Goal: Task Accomplishment & Management: Manage account settings

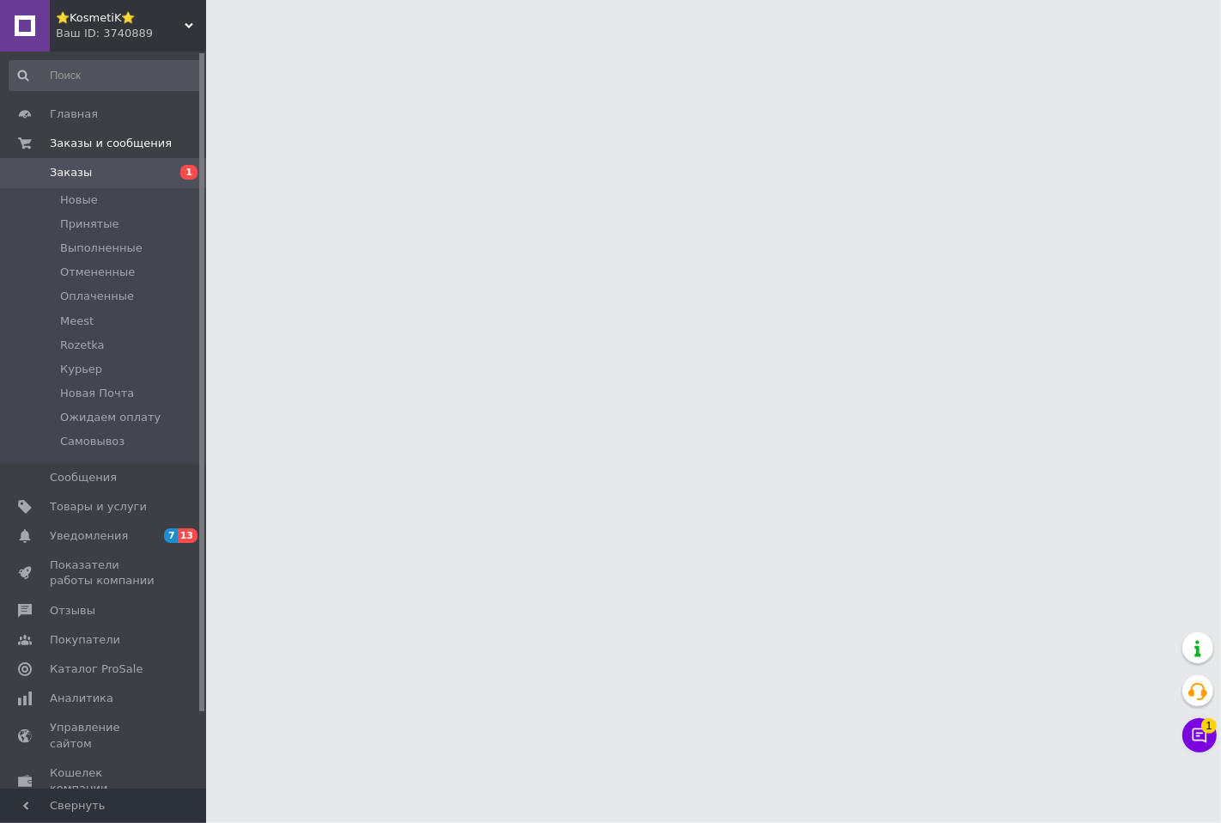
click at [27, 27] on link at bounding box center [25, 26] width 50 height 52
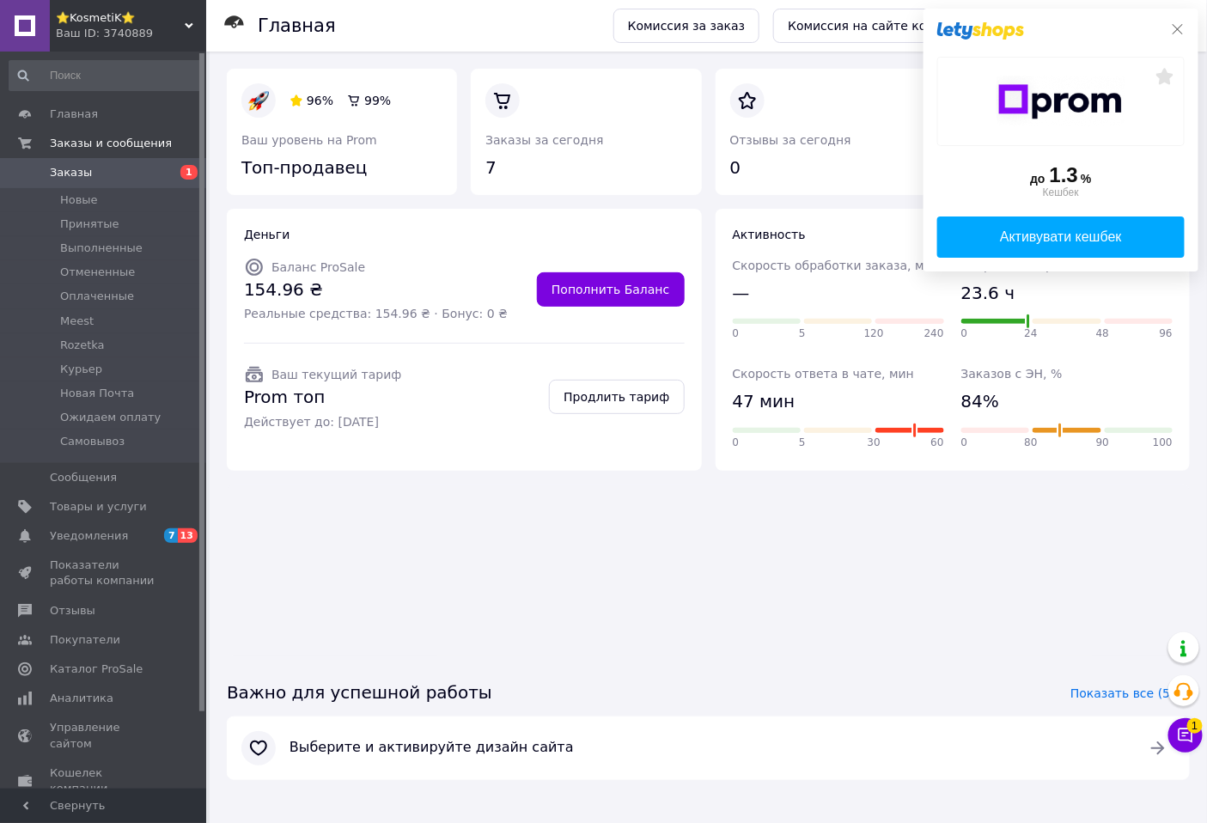
click at [1182, 24] on icon at bounding box center [1177, 29] width 10 height 10
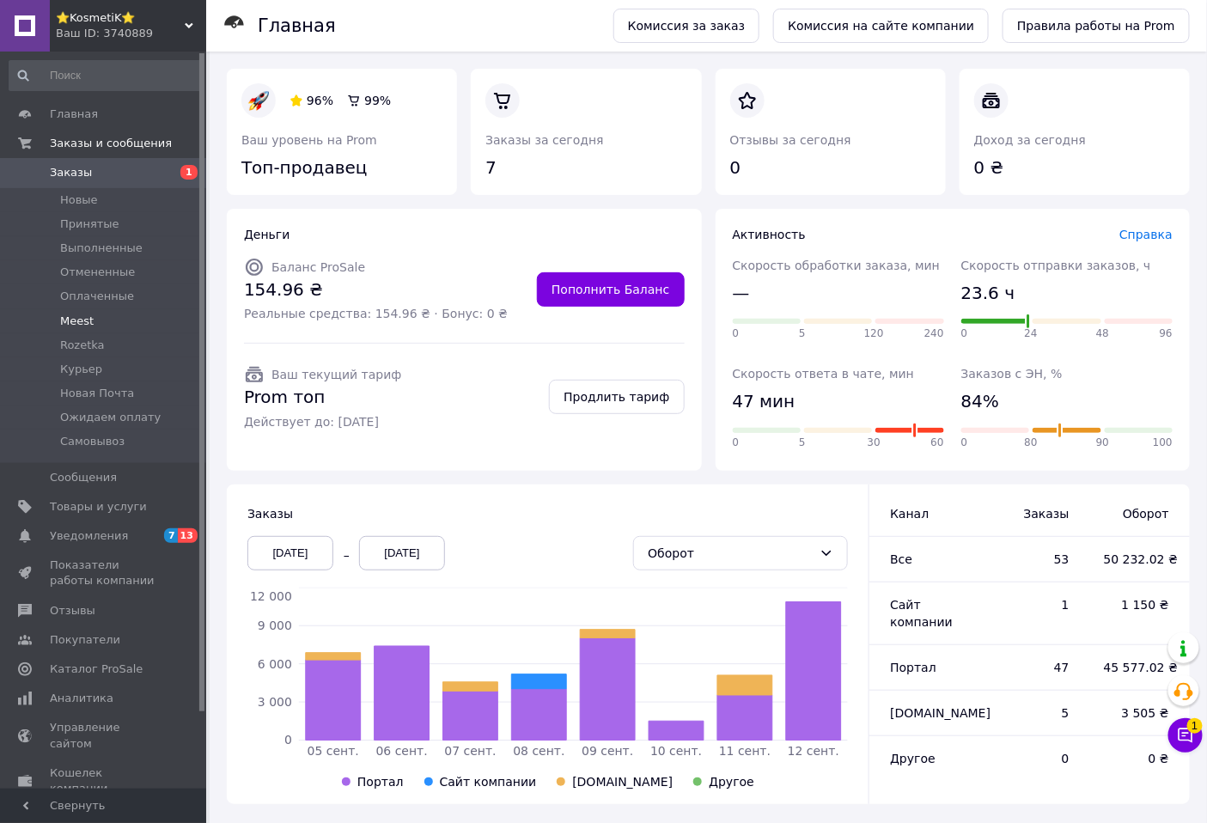
click at [86, 324] on span "Meest" at bounding box center [76, 320] width 33 height 15
click at [73, 315] on span "Meest" at bounding box center [76, 320] width 33 height 15
click at [80, 344] on span "Rozetka" at bounding box center [82, 345] width 45 height 15
click at [108, 143] on span "Заказы и сообщения" at bounding box center [111, 143] width 122 height 15
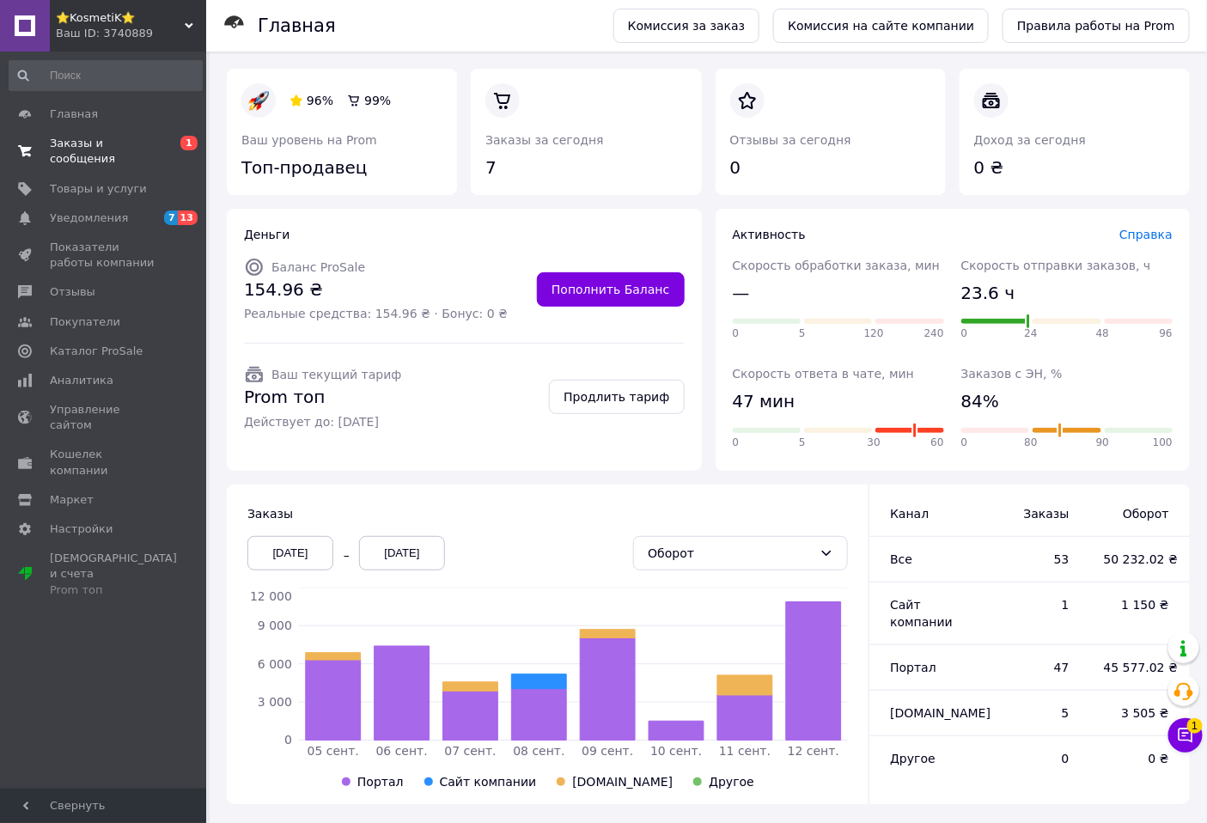
click at [106, 141] on span "Заказы и сообщения" at bounding box center [104, 151] width 109 height 31
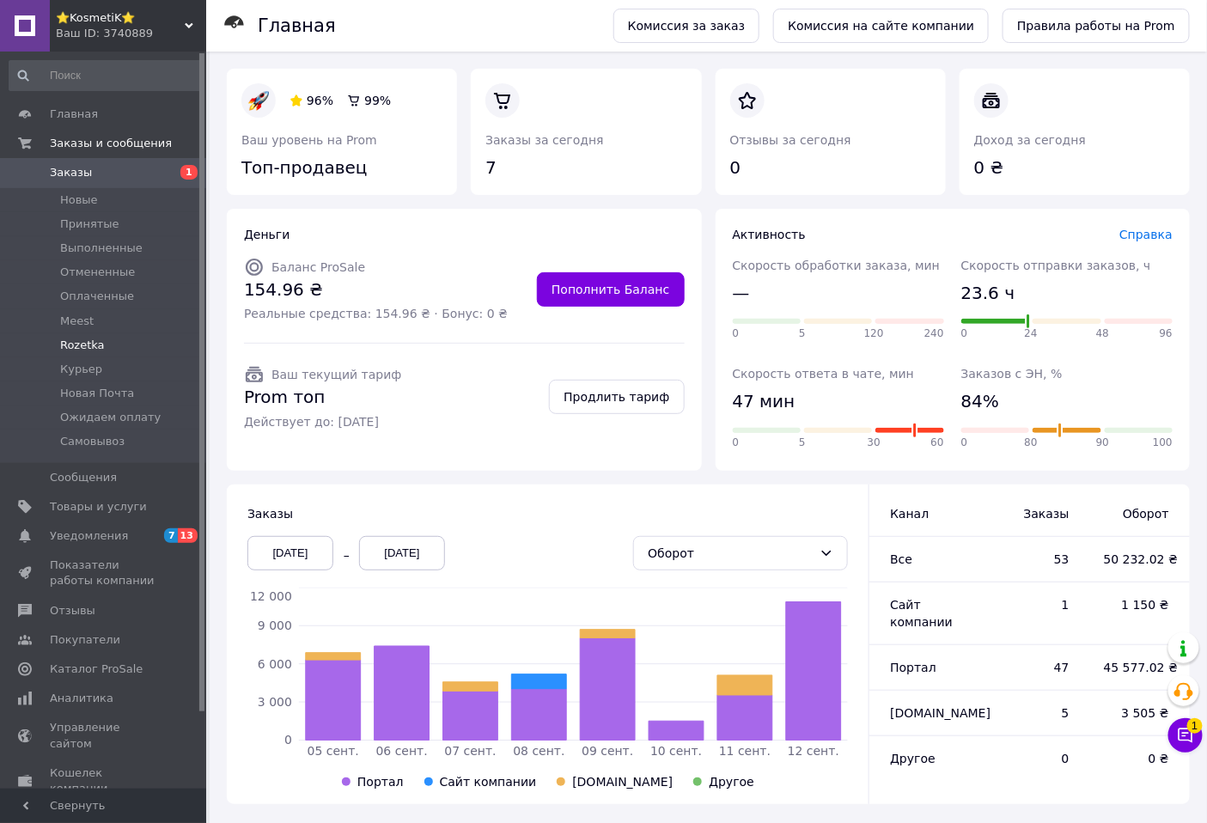
click at [78, 340] on span "Rozetka" at bounding box center [82, 345] width 45 height 15
click at [75, 140] on span "Заказы и сообщения" at bounding box center [111, 143] width 122 height 15
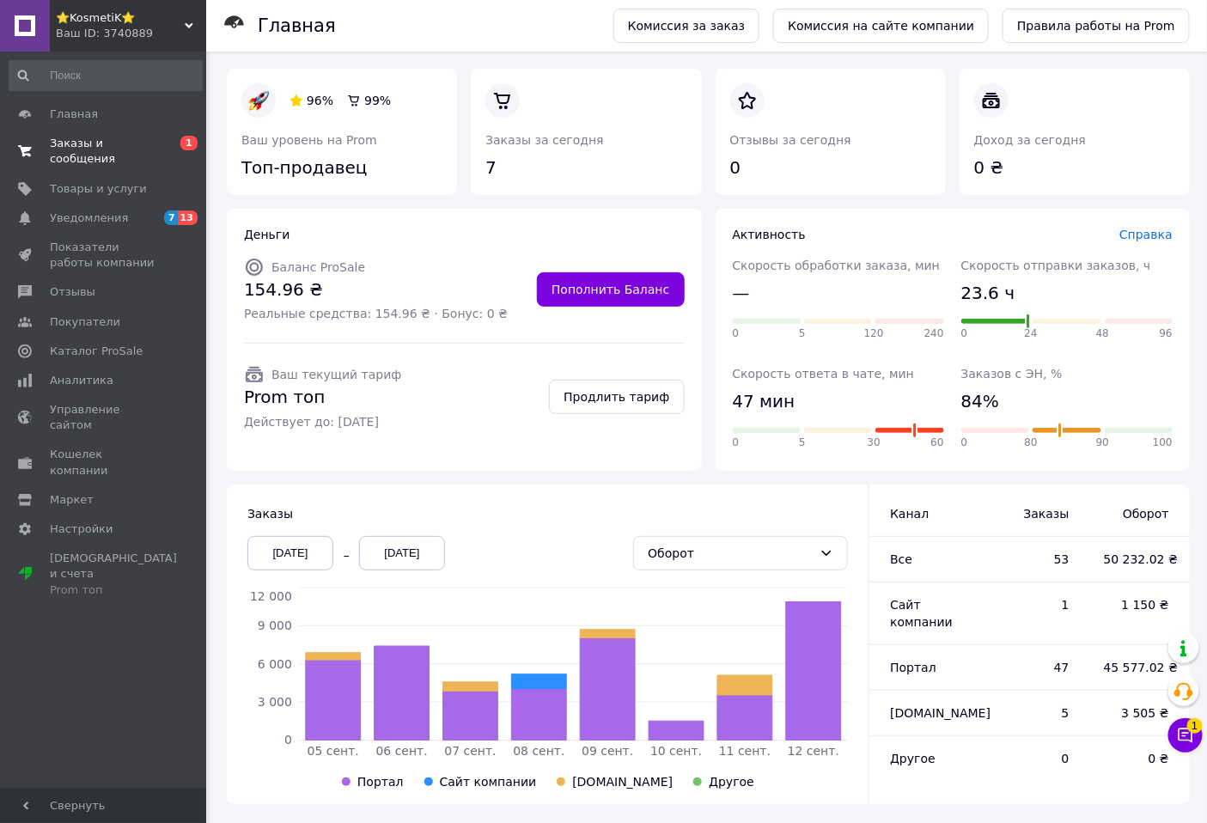
click at [77, 140] on span "Заказы и сообщения" at bounding box center [104, 151] width 109 height 31
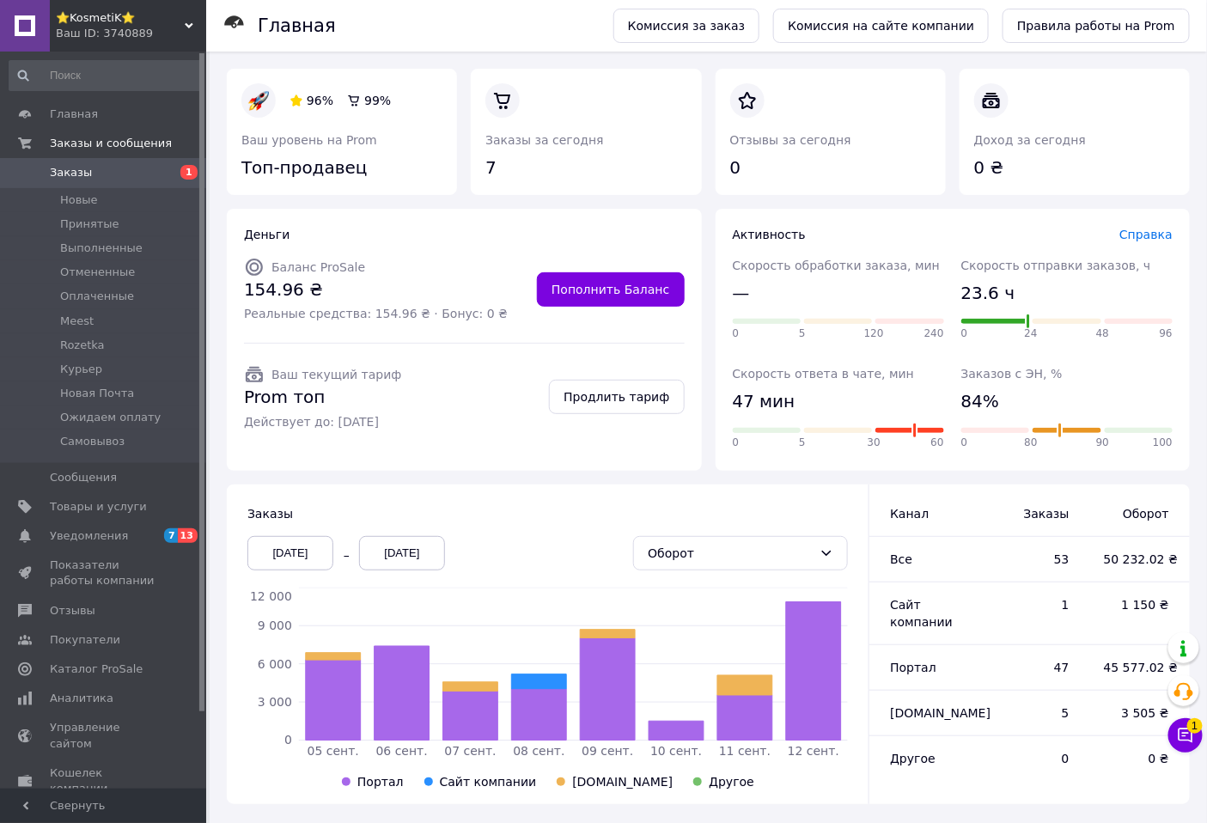
click at [69, 173] on span "Заказы" at bounding box center [71, 172] width 42 height 15
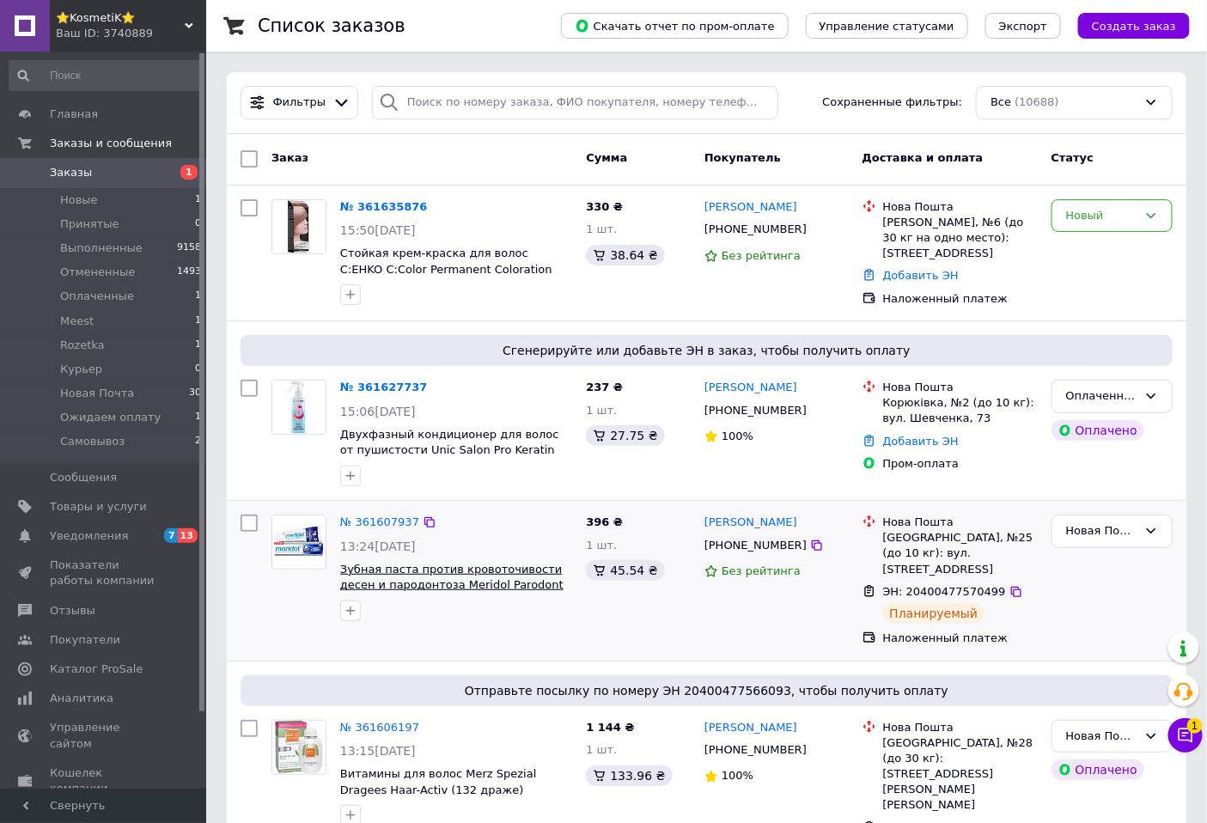
scroll to position [95, 0]
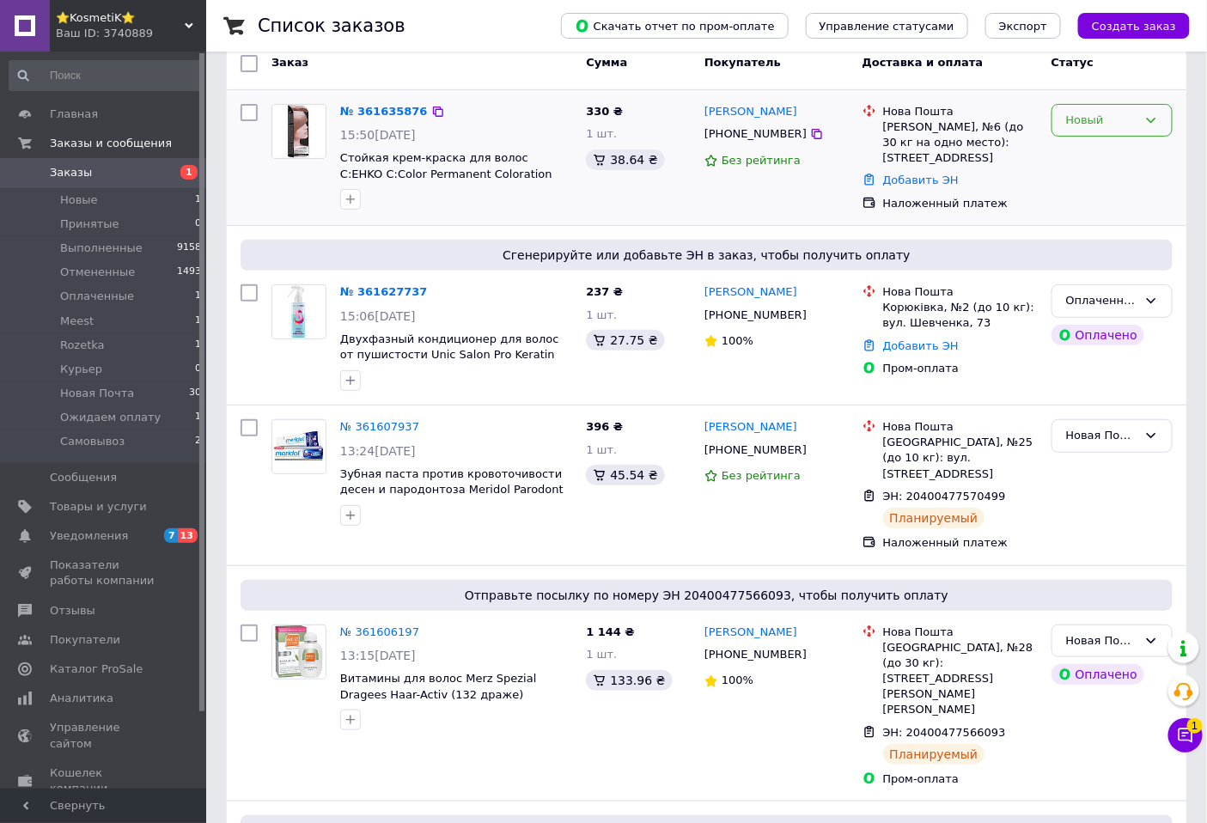
click at [1097, 117] on div "Новый" at bounding box center [1101, 121] width 71 height 18
click at [1101, 158] on li "Принят" at bounding box center [1111, 156] width 119 height 32
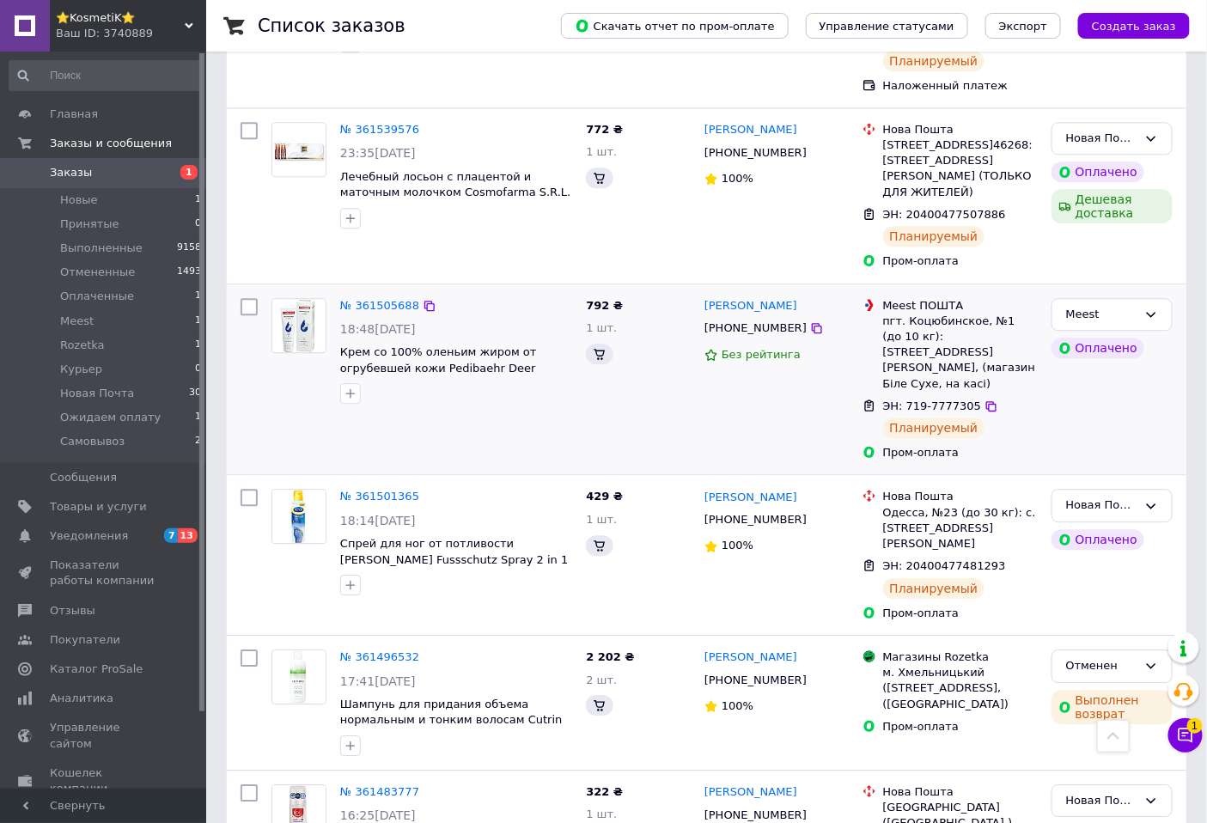
scroll to position [1247, 0]
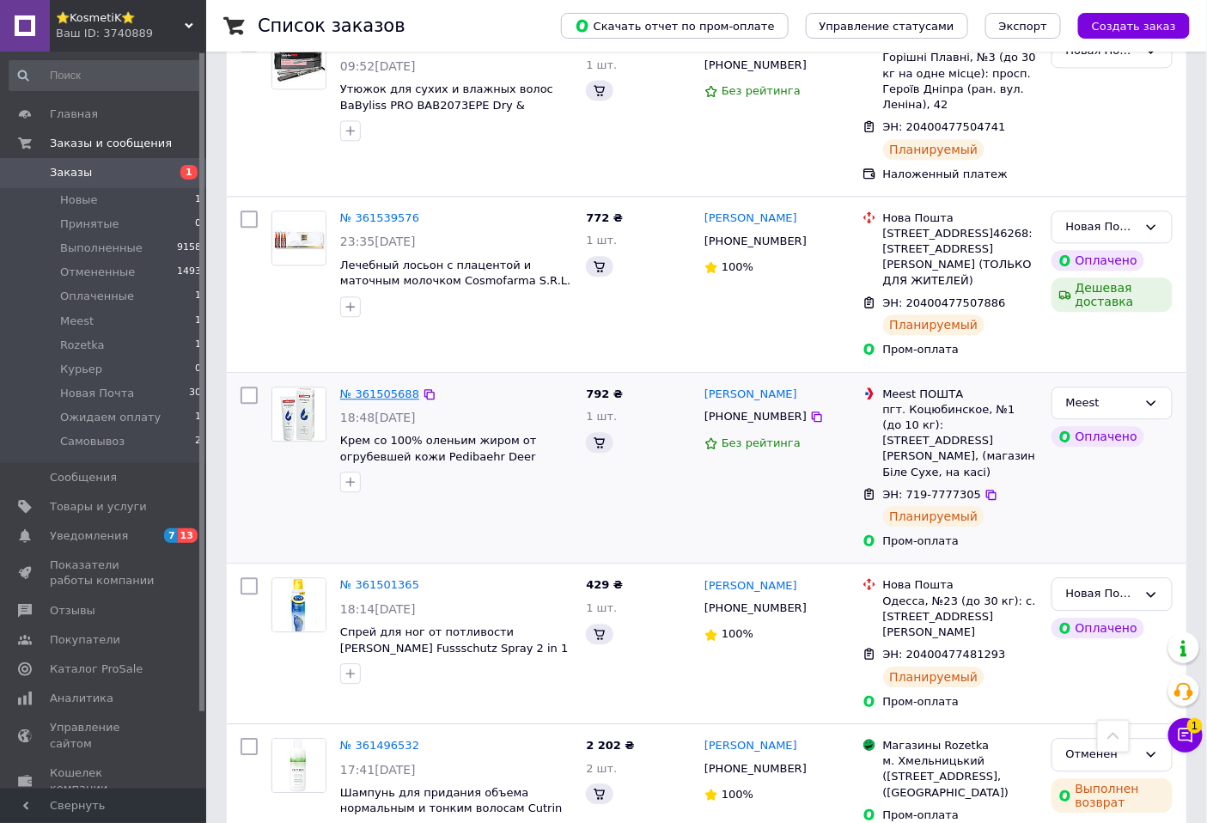
click at [380, 400] on link "№ 361505688" at bounding box center [379, 393] width 79 height 13
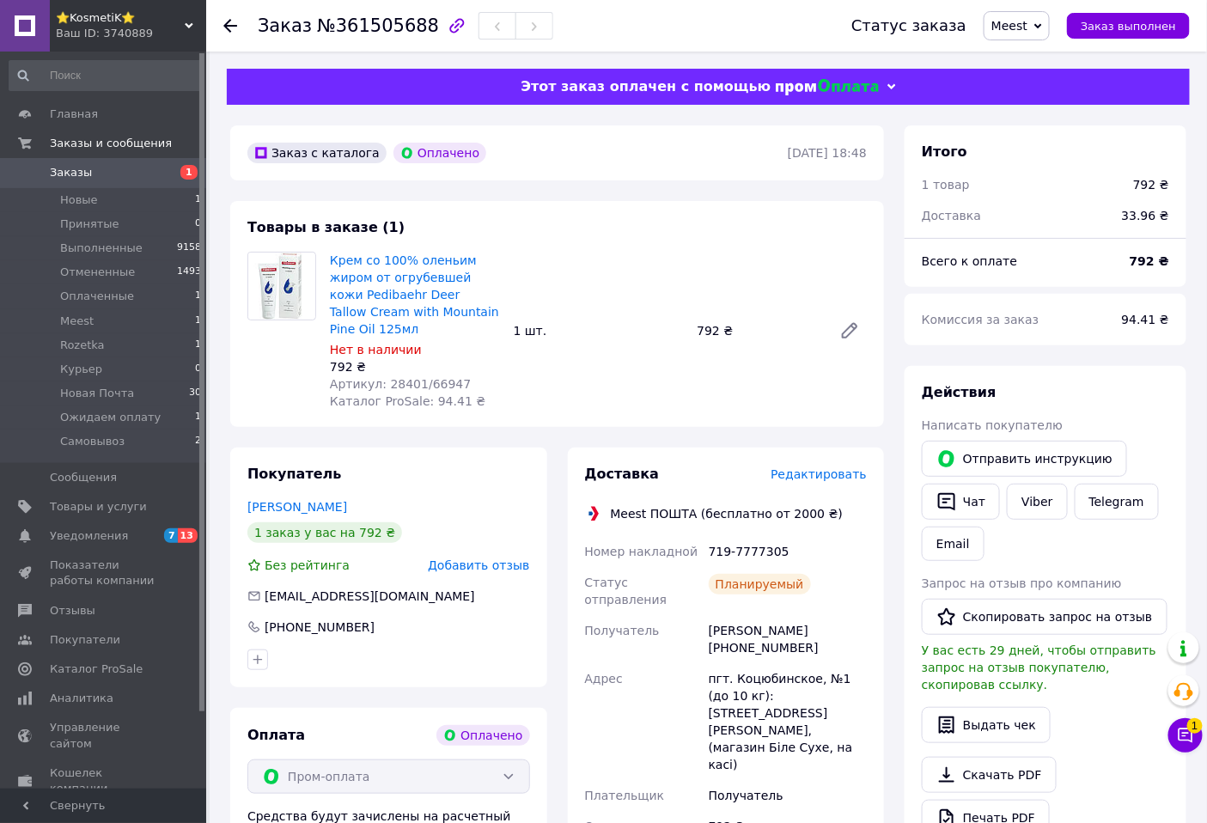
scroll to position [477, 0]
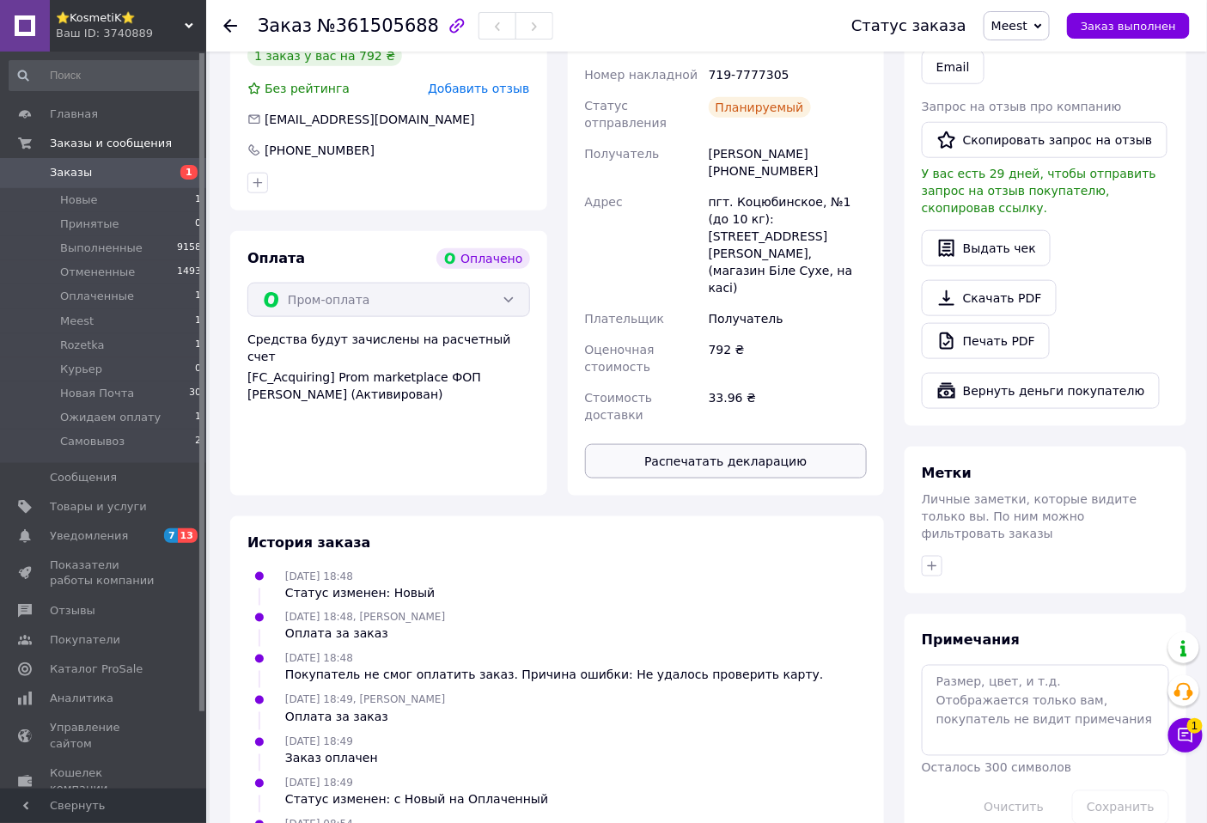
click at [756, 444] on button "Распечатать декларацию" at bounding box center [726, 461] width 283 height 34
click at [75, 341] on span "Rozetka" at bounding box center [82, 345] width 45 height 15
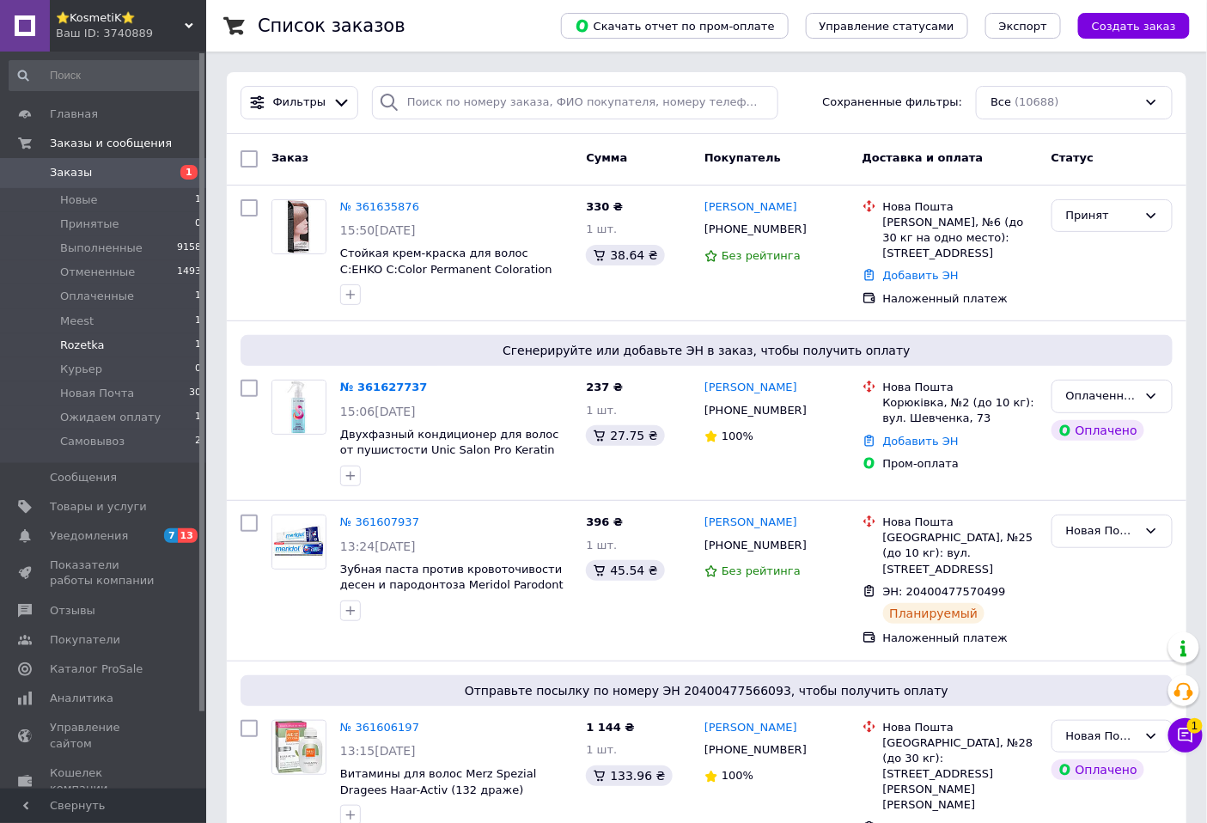
click at [78, 344] on span "Rozetka" at bounding box center [82, 345] width 45 height 15
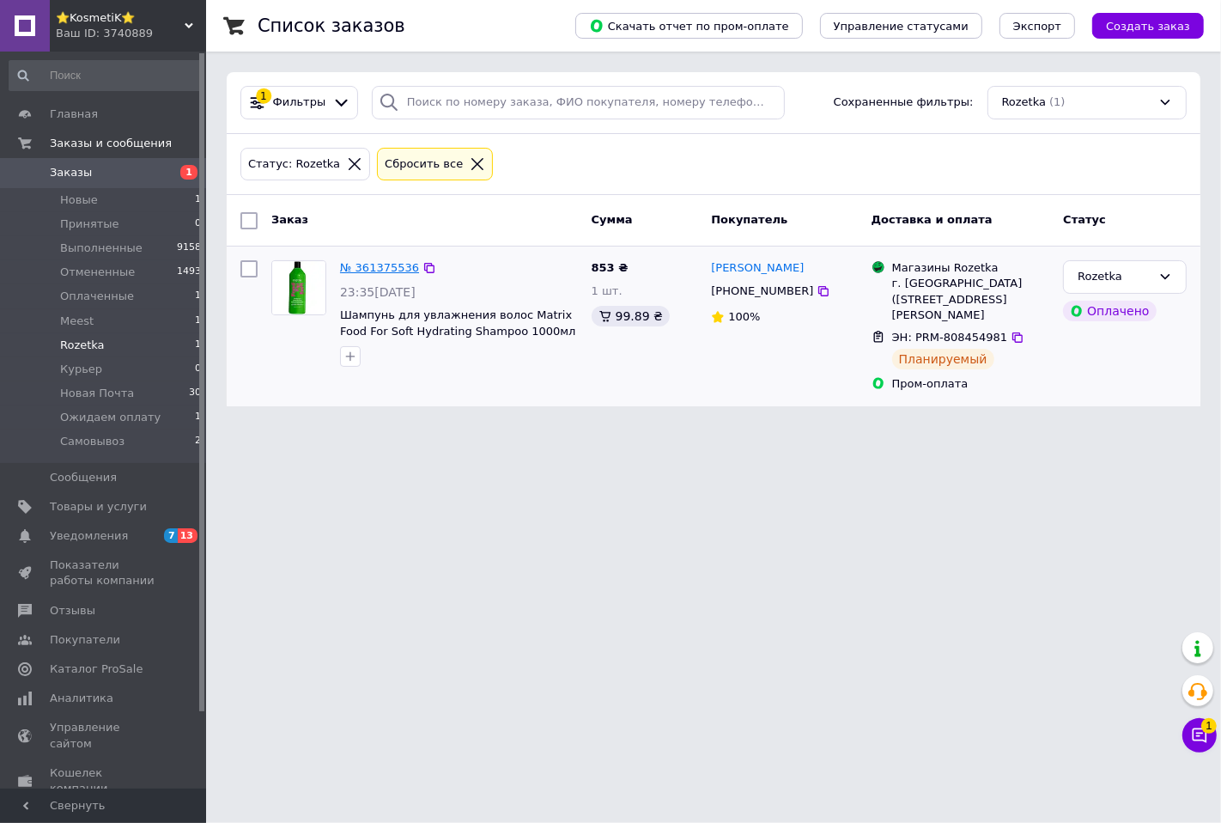
click at [374, 267] on link "№ 361375536" at bounding box center [379, 267] width 79 height 13
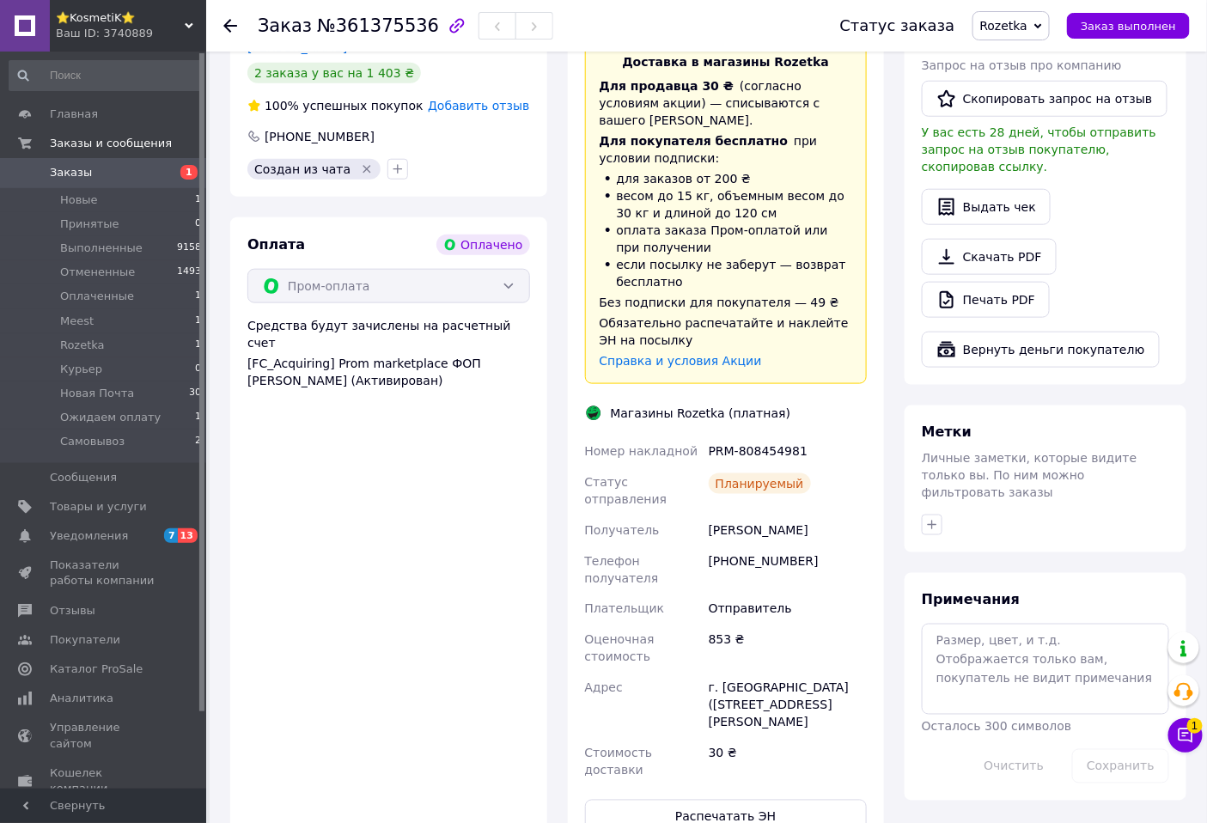
scroll to position [576, 0]
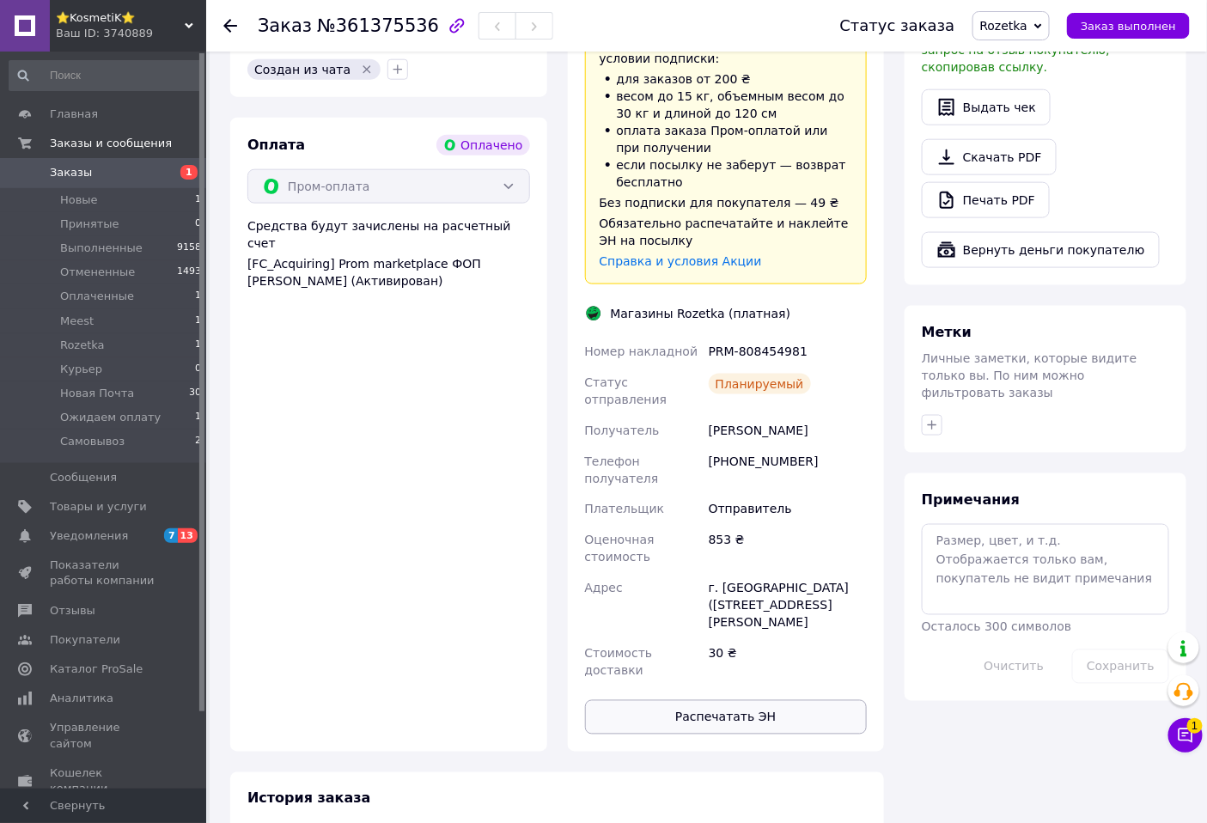
click at [765, 700] on button "Распечатать ЭН" at bounding box center [726, 717] width 283 height 34
drag, startPoint x: 32, startPoint y: 24, endPoint x: 40, endPoint y: 33, distance: 11.6
click at [30, 22] on link at bounding box center [25, 26] width 50 height 52
